Goal: Book appointment/travel/reservation

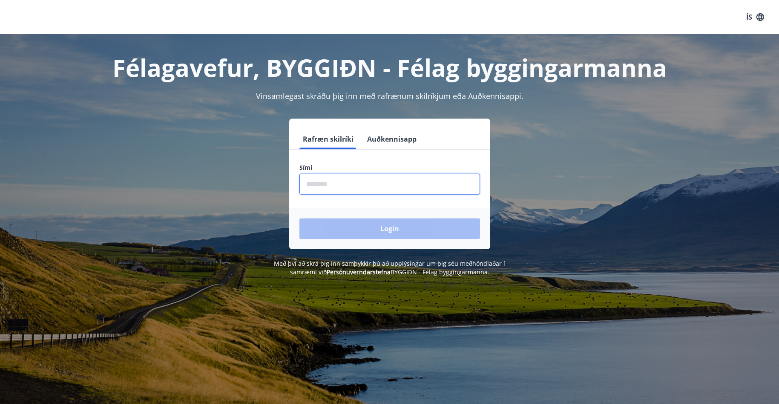
click at [344, 186] on input "phone" at bounding box center [390, 183] width 181 height 21
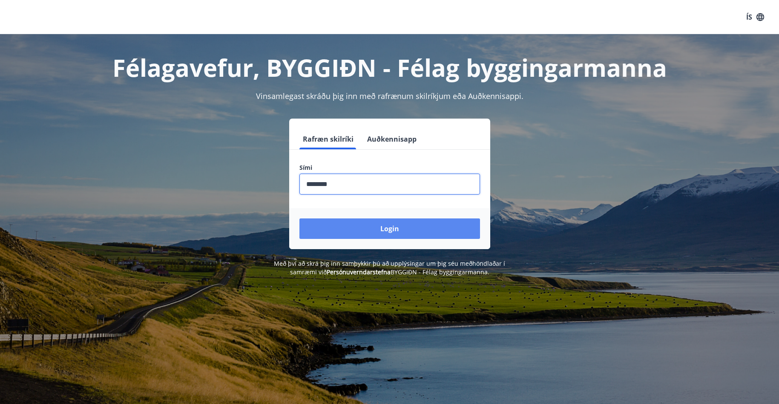
type input "********"
click at [411, 228] on button "Login" at bounding box center [390, 228] width 181 height 20
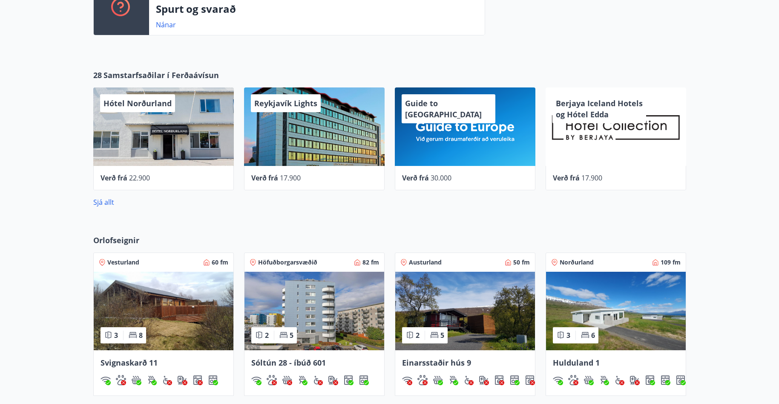
scroll to position [383, 0]
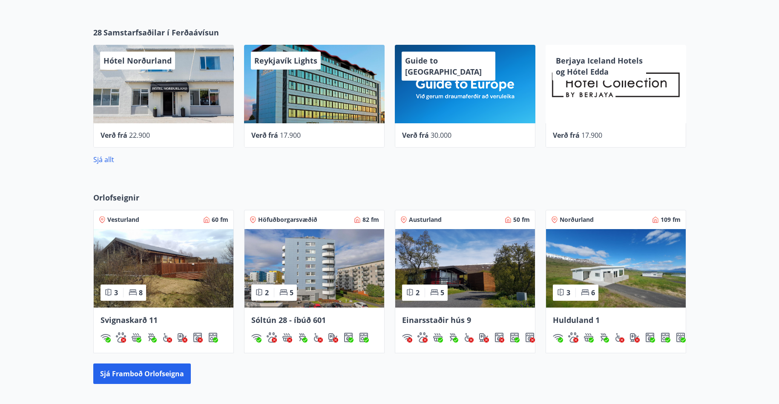
click at [314, 280] on img at bounding box center [315, 268] width 140 height 78
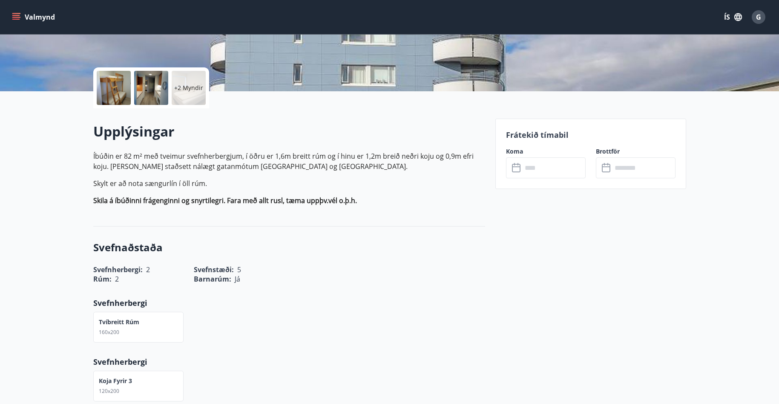
scroll to position [170, 0]
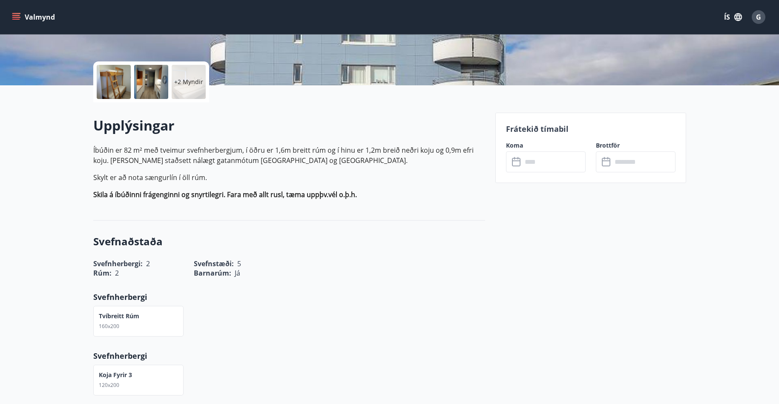
click at [515, 160] on icon at bounding box center [516, 160] width 9 height 1
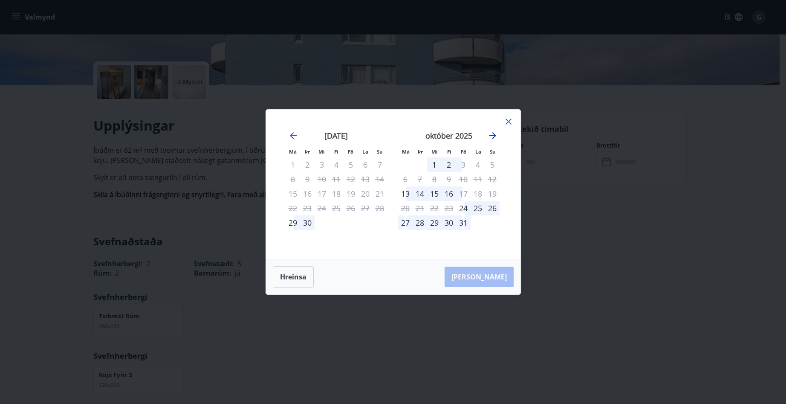
click at [495, 135] on icon "Move forward to switch to the next month." at bounding box center [492, 135] width 7 height 7
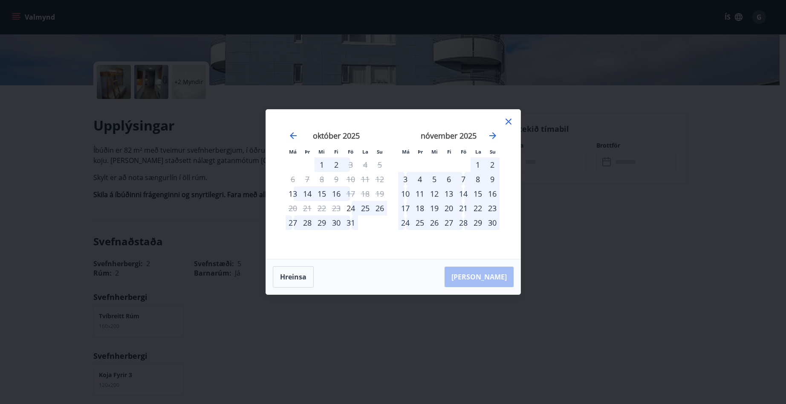
click at [462, 193] on div "14" at bounding box center [463, 193] width 14 height 14
click at [464, 193] on div "14" at bounding box center [463, 193] width 14 height 14
click at [463, 192] on div "14" at bounding box center [463, 193] width 14 height 14
click at [509, 120] on icon at bounding box center [508, 121] width 10 height 10
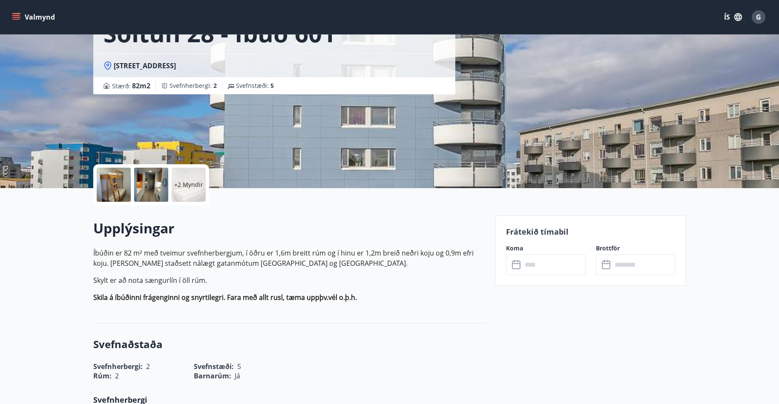
scroll to position [0, 0]
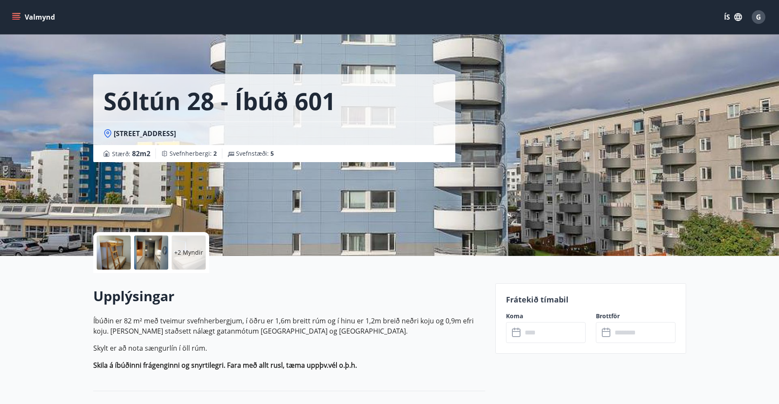
click at [549, 330] on input "text" at bounding box center [553, 332] width 63 height 21
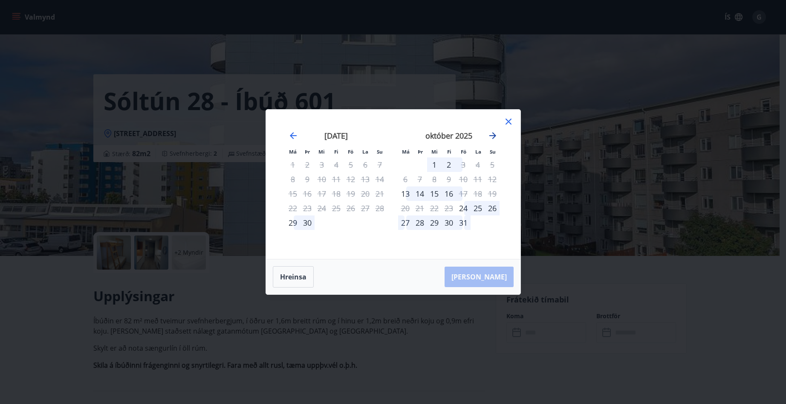
click at [494, 135] on icon "Move forward to switch to the next month." at bounding box center [492, 135] width 7 height 7
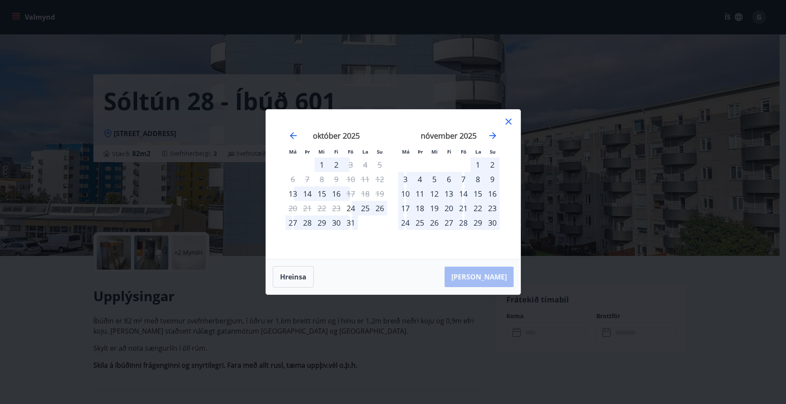
click at [462, 193] on div "14" at bounding box center [463, 193] width 14 height 14
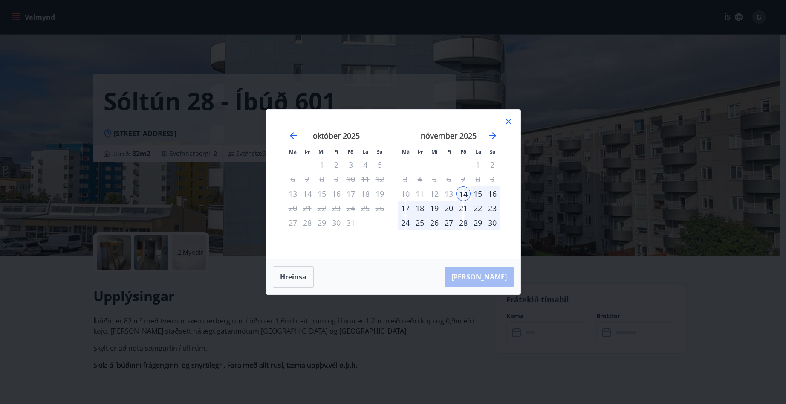
click at [406, 208] on div "17" at bounding box center [405, 208] width 14 height 14
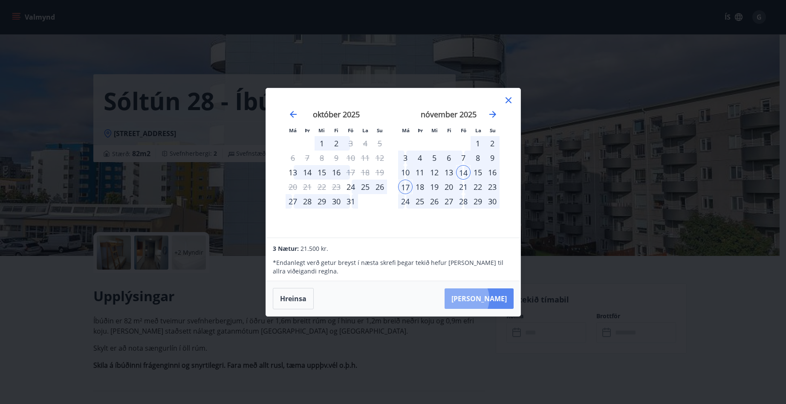
click at [487, 298] on button "[PERSON_NAME]" at bounding box center [478, 298] width 69 height 20
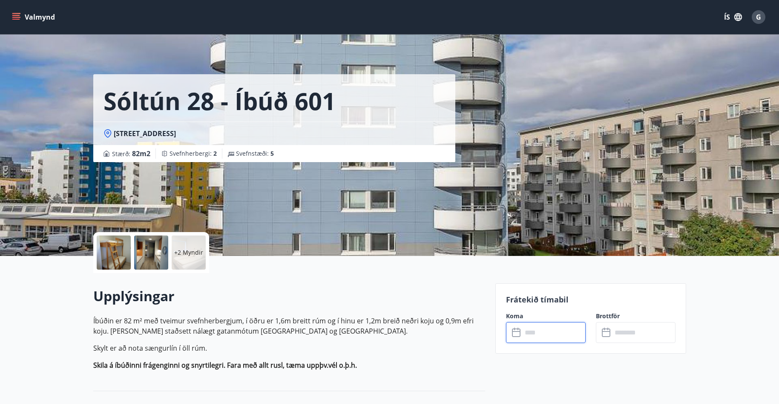
type input "******"
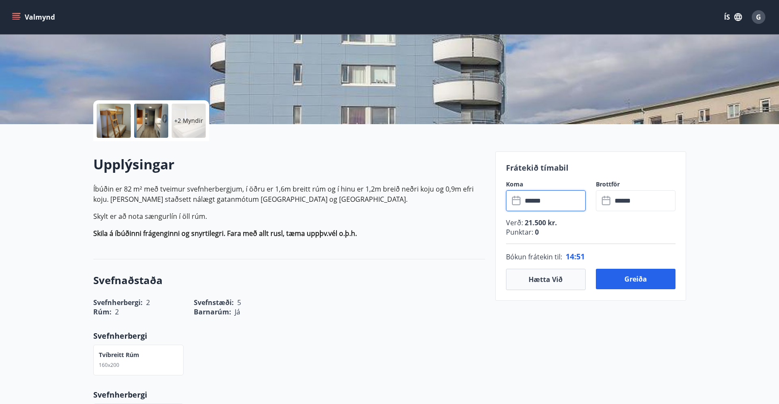
scroll to position [170, 0]
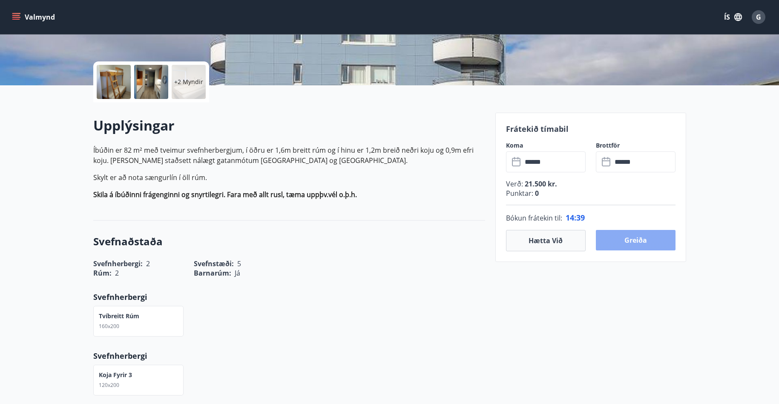
click at [635, 237] on button "Greiða" at bounding box center [636, 240] width 80 height 20
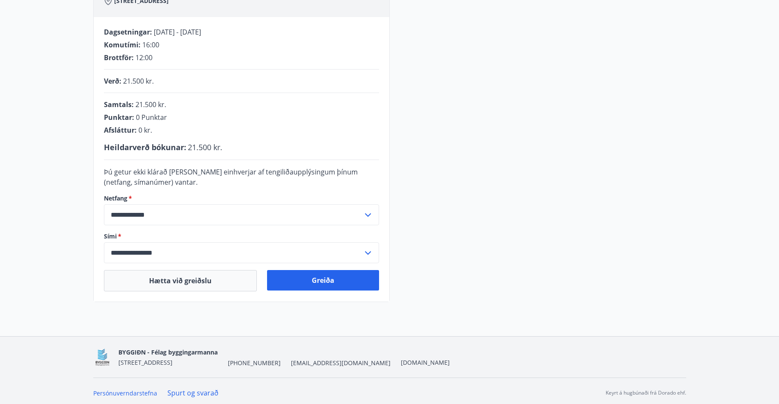
scroll to position [160, 0]
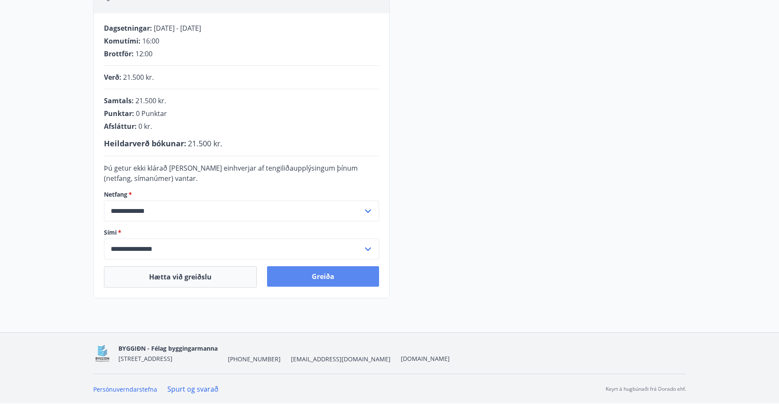
click at [327, 279] on button "Greiða" at bounding box center [323, 276] width 112 height 20
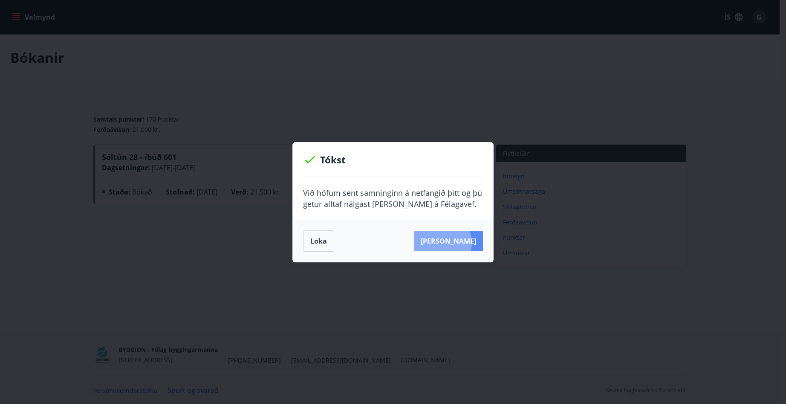
click at [450, 242] on button "Sjá samning" at bounding box center [448, 241] width 69 height 20
